Goal: Task Accomplishment & Management: Use online tool/utility

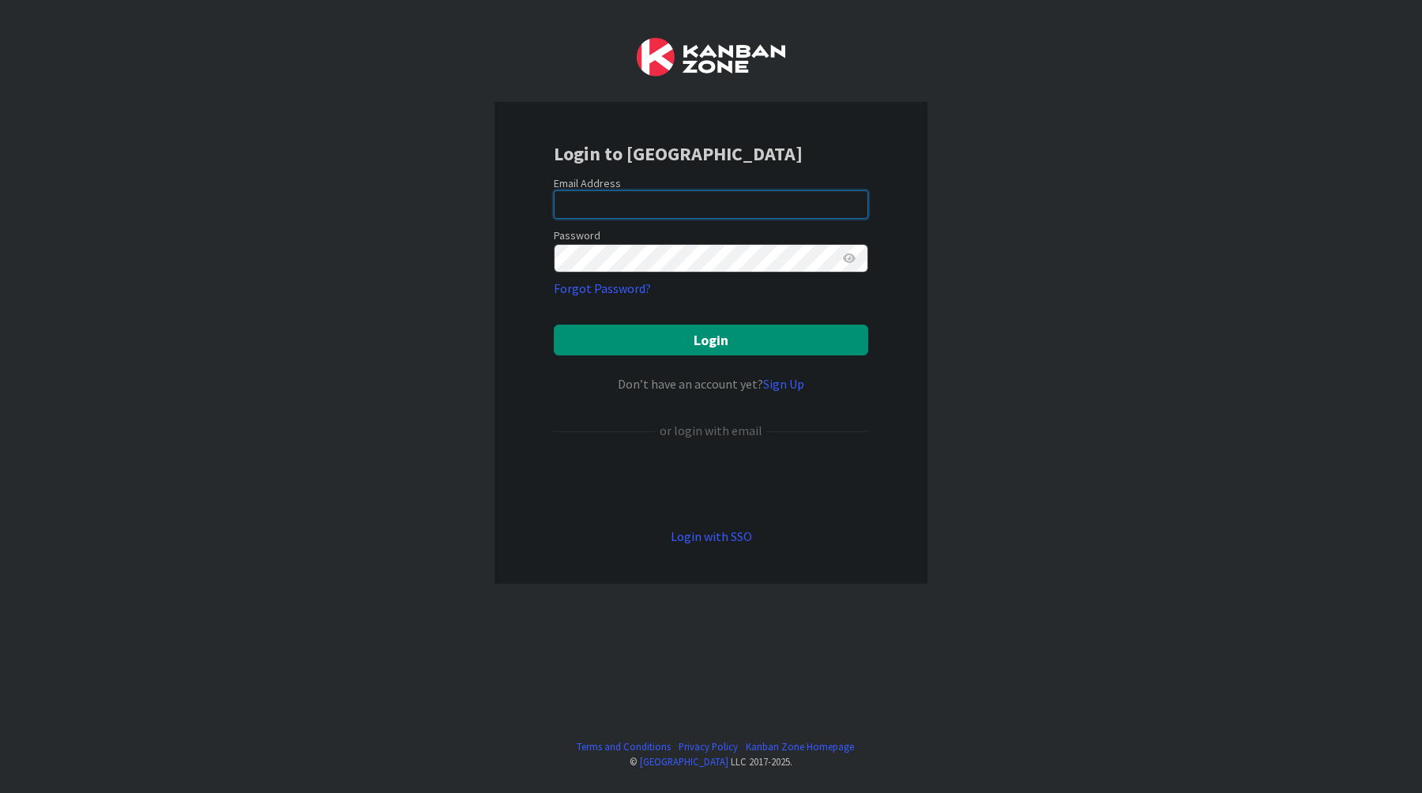
click at [776, 194] on input "email" at bounding box center [711, 204] width 314 height 28
click at [0, 792] on com-1password-button at bounding box center [0, 793] width 0 height 0
type input "r"
click at [0, 792] on com-1password-button at bounding box center [0, 793] width 0 height 0
click at [799, 196] on input "email" at bounding box center [711, 204] width 314 height 28
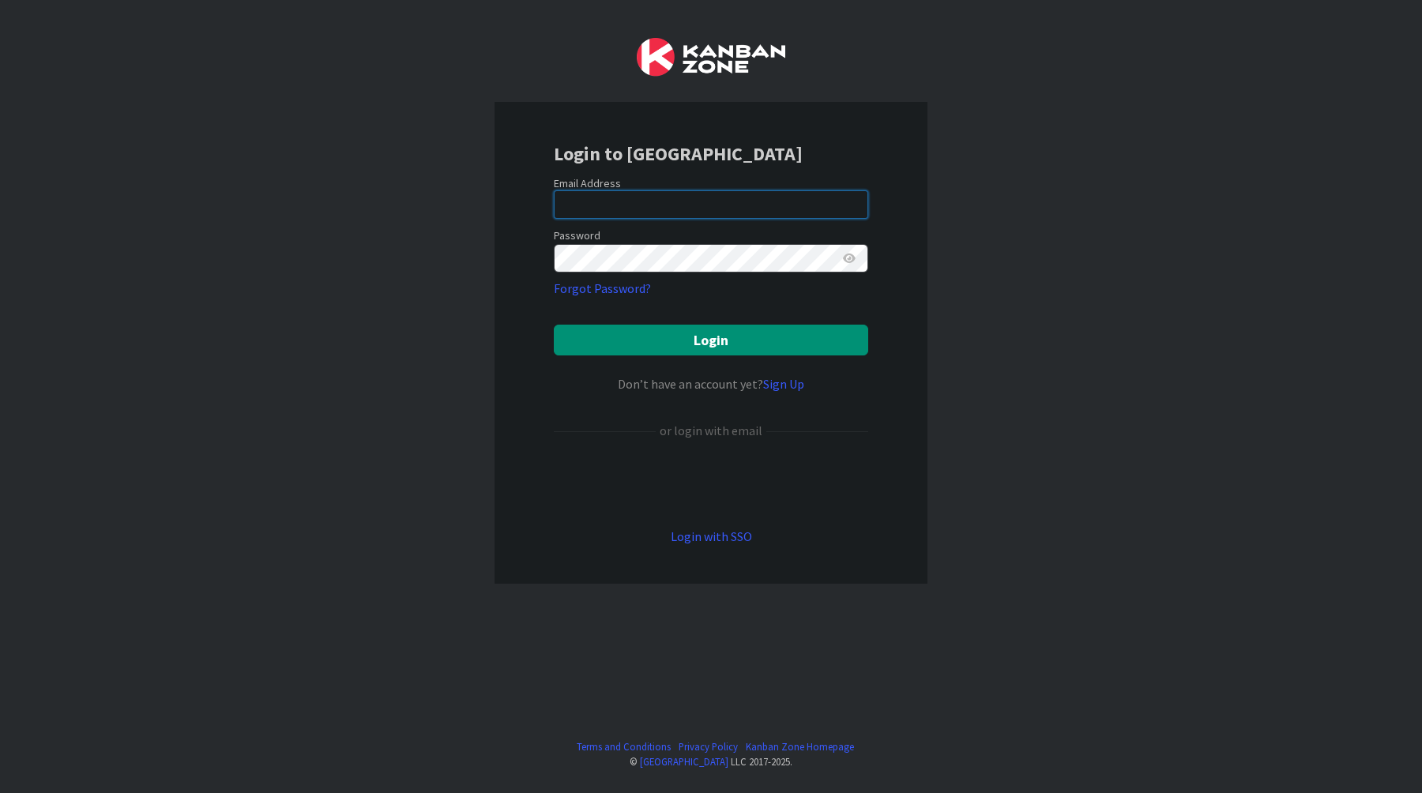
click at [792, 203] on input "email" at bounding box center [711, 204] width 314 height 28
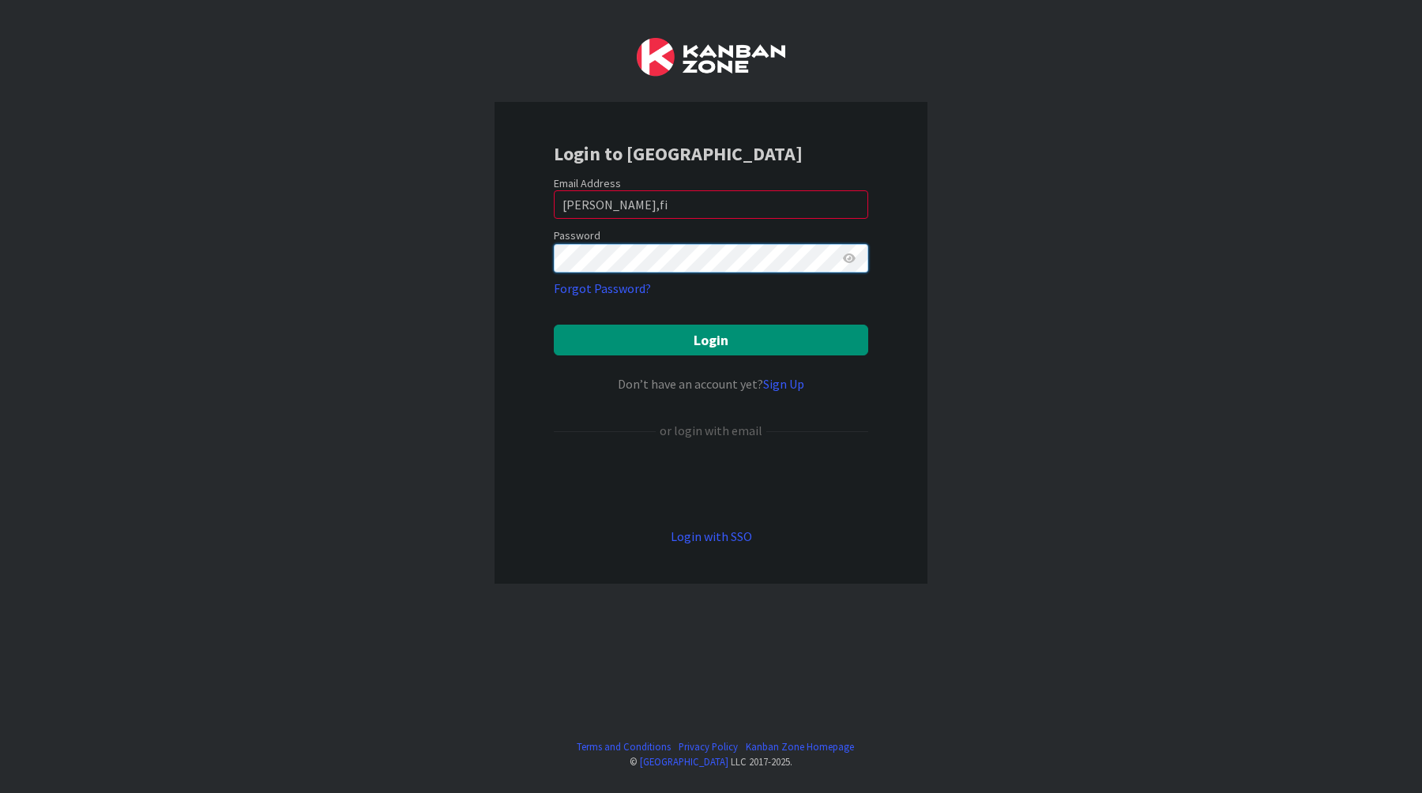
click at [554, 325] on button "Login" at bounding box center [711, 340] width 314 height 31
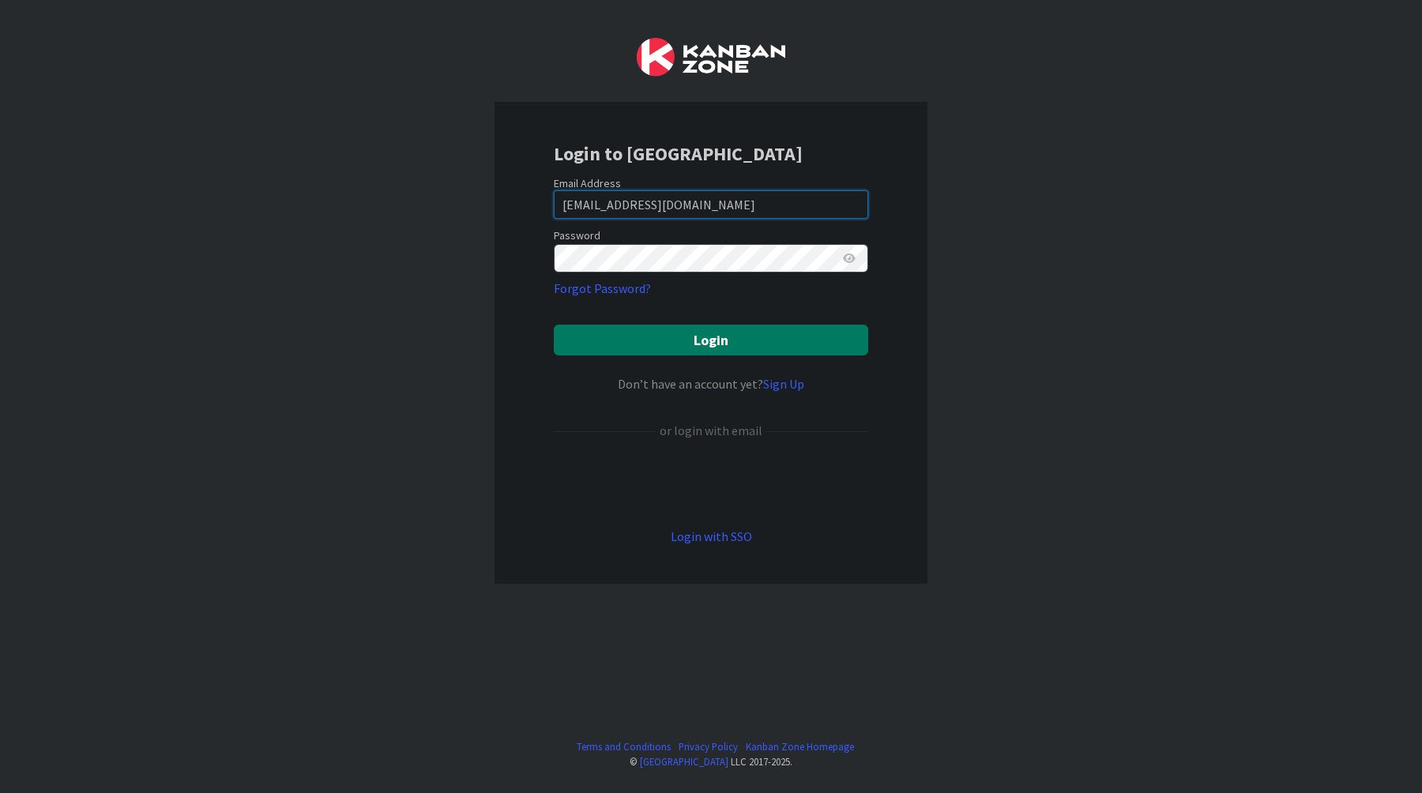
type input "[EMAIL_ADDRESS][DOMAIN_NAME]"
click at [759, 325] on button "Login" at bounding box center [711, 340] width 314 height 31
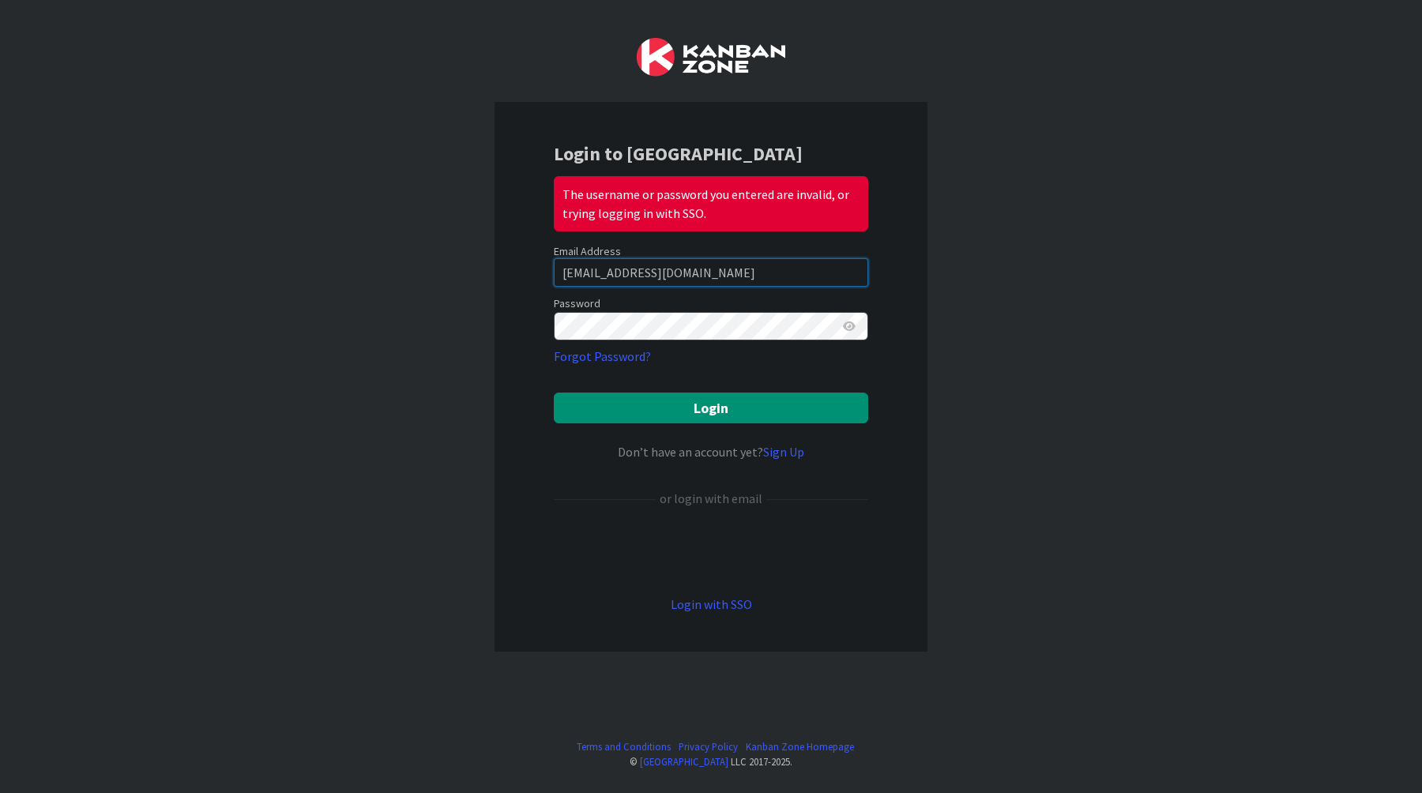
click at [604, 268] on input "[EMAIL_ADDRESS][DOMAIN_NAME]" at bounding box center [711, 272] width 314 height 28
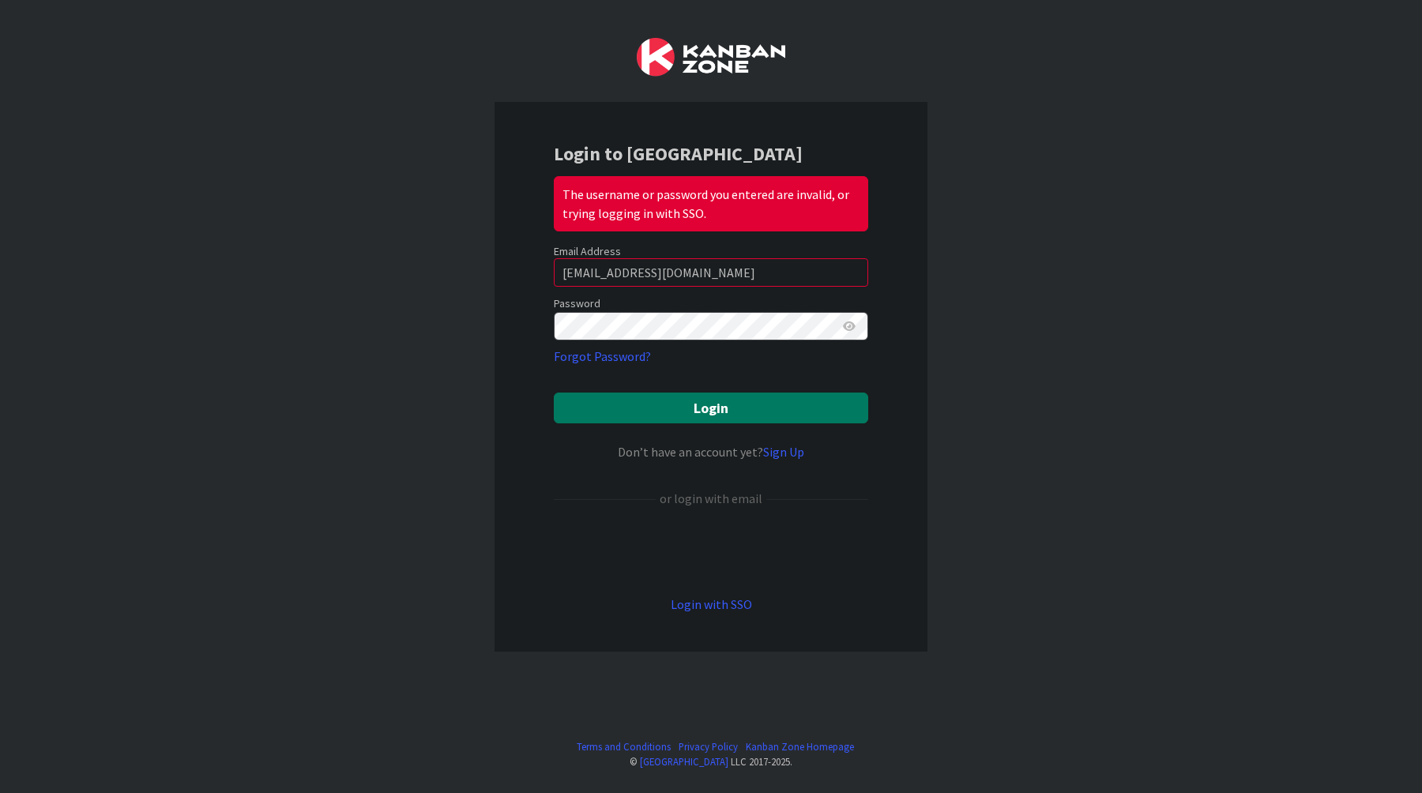
click at [818, 401] on button "Login" at bounding box center [711, 408] width 314 height 31
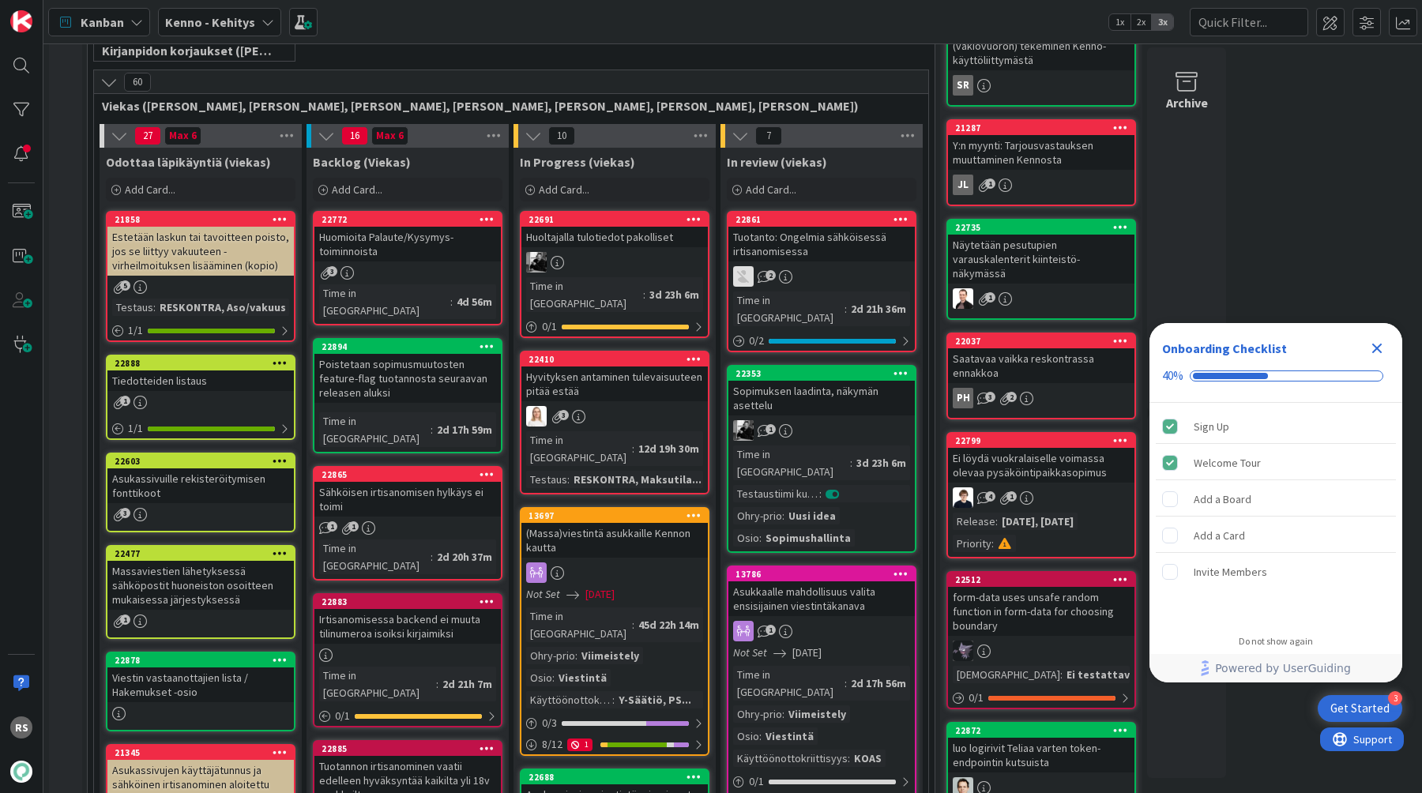
click at [428, 243] on div "Huomioita Palaute/Kysymys-toiminnoista" at bounding box center [407, 244] width 186 height 35
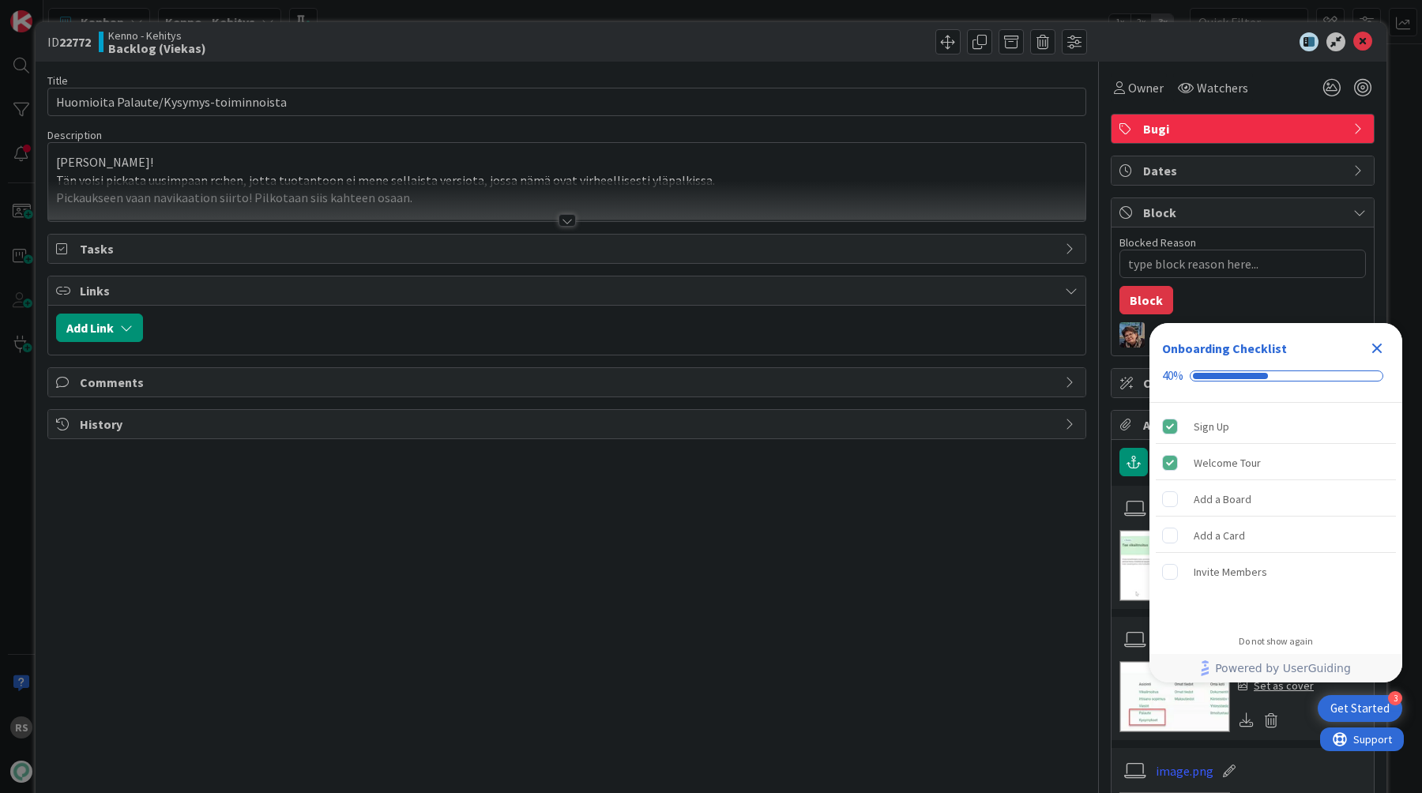
type textarea "x"
click at [564, 221] on div at bounding box center [567, 220] width 17 height 13
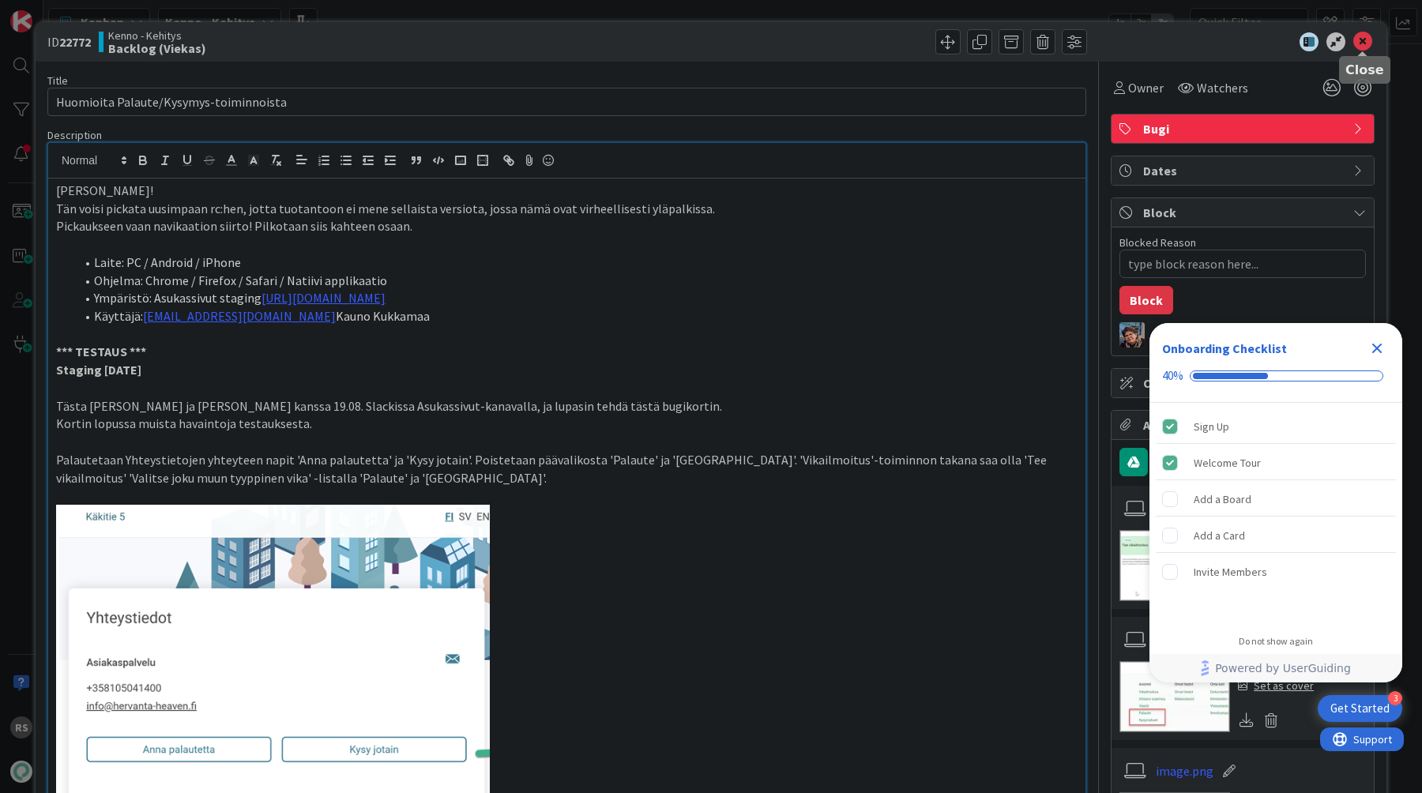
click at [1361, 37] on icon at bounding box center [1362, 41] width 19 height 19
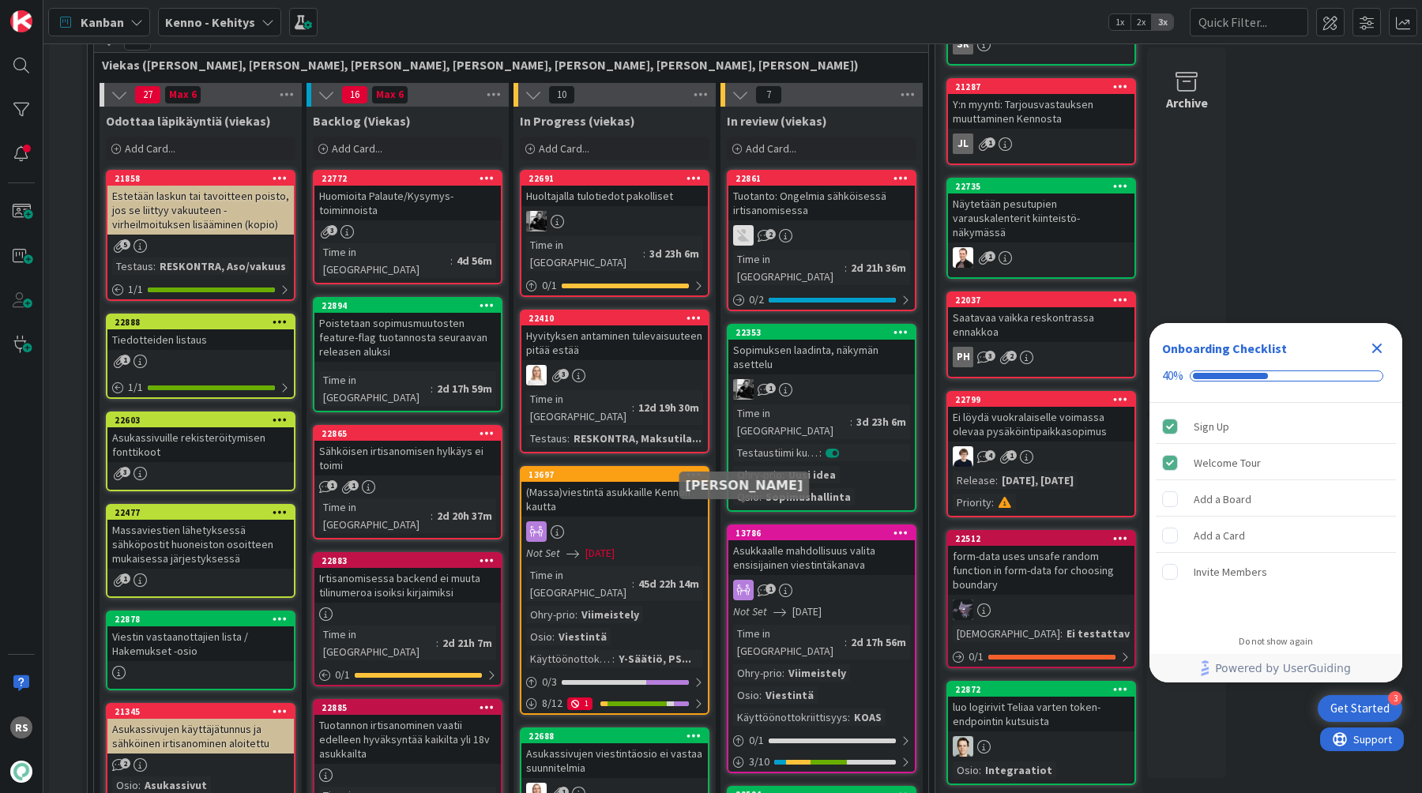
scroll to position [144, 0]
